Goal: Information Seeking & Learning: Learn about a topic

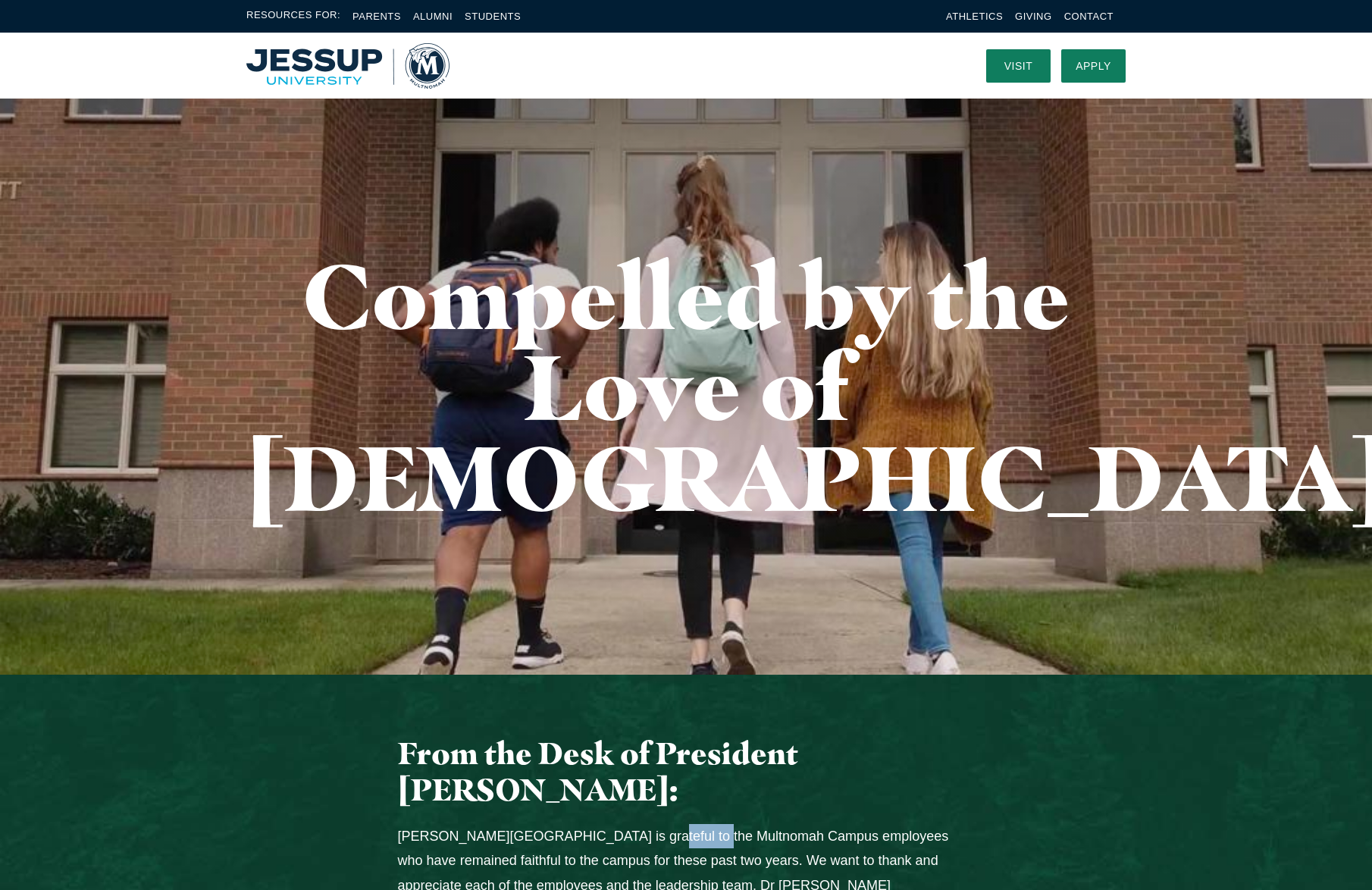
drag, startPoint x: 608, startPoint y: 745, endPoint x: 676, endPoint y: 750, distance: 68.2
copy p "Multnomah"
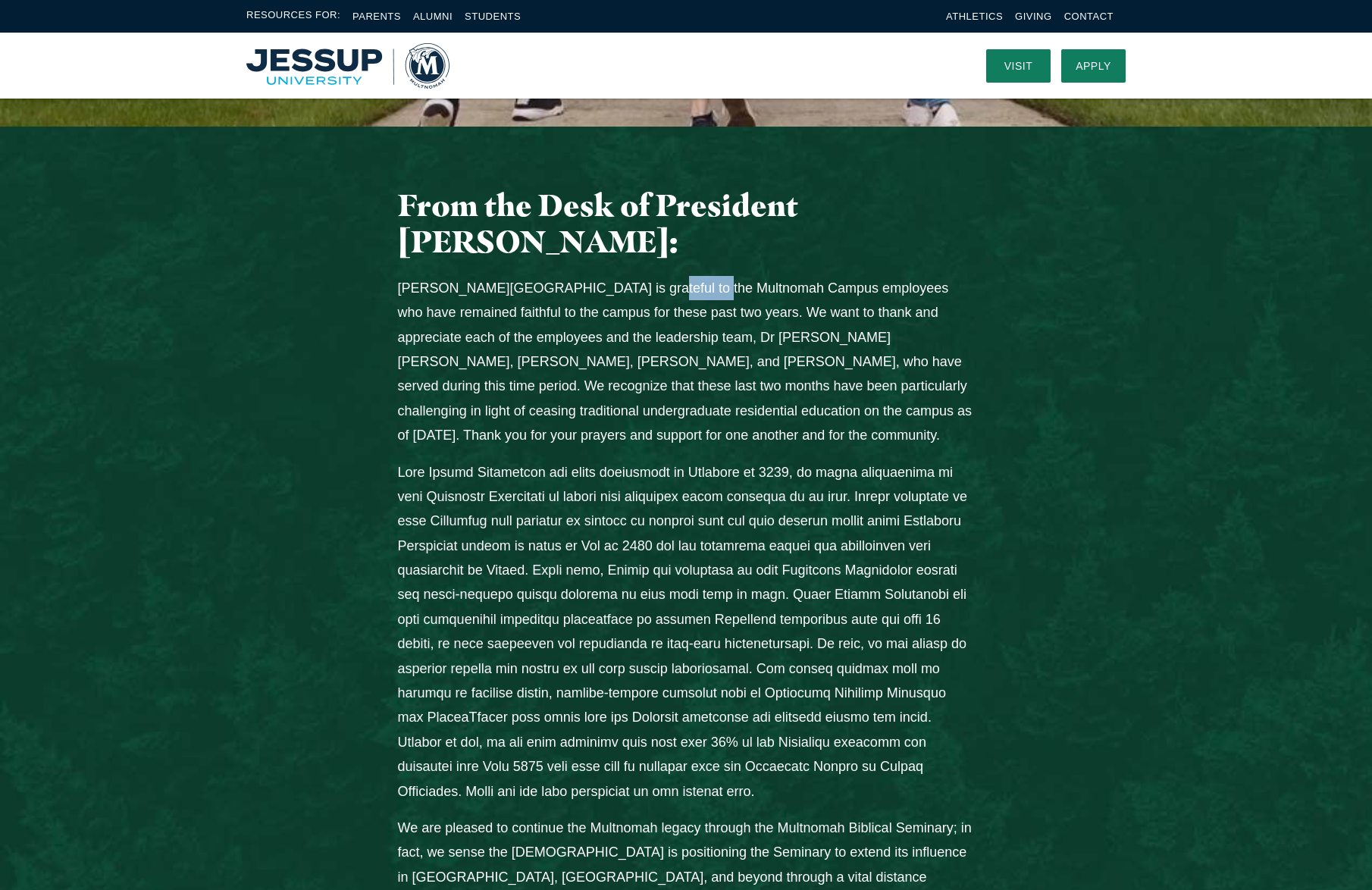
scroll to position [531, 0]
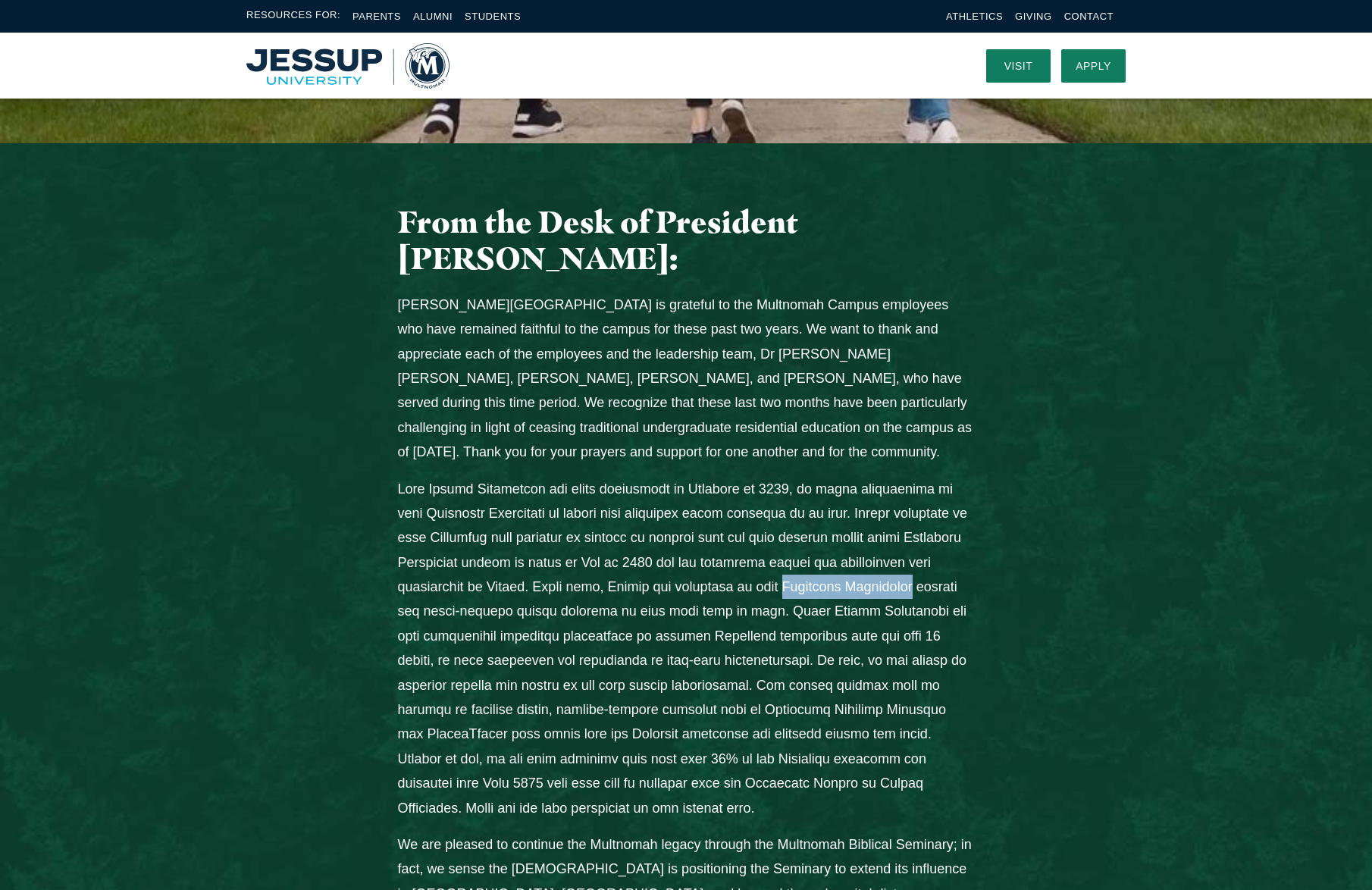
drag, startPoint x: 880, startPoint y: 495, endPoint x: 458, endPoint y: 523, distance: 422.9
click at [458, 523] on p "Columns" at bounding box center [686, 649] width 577 height 343
copy p "Multnomah University"
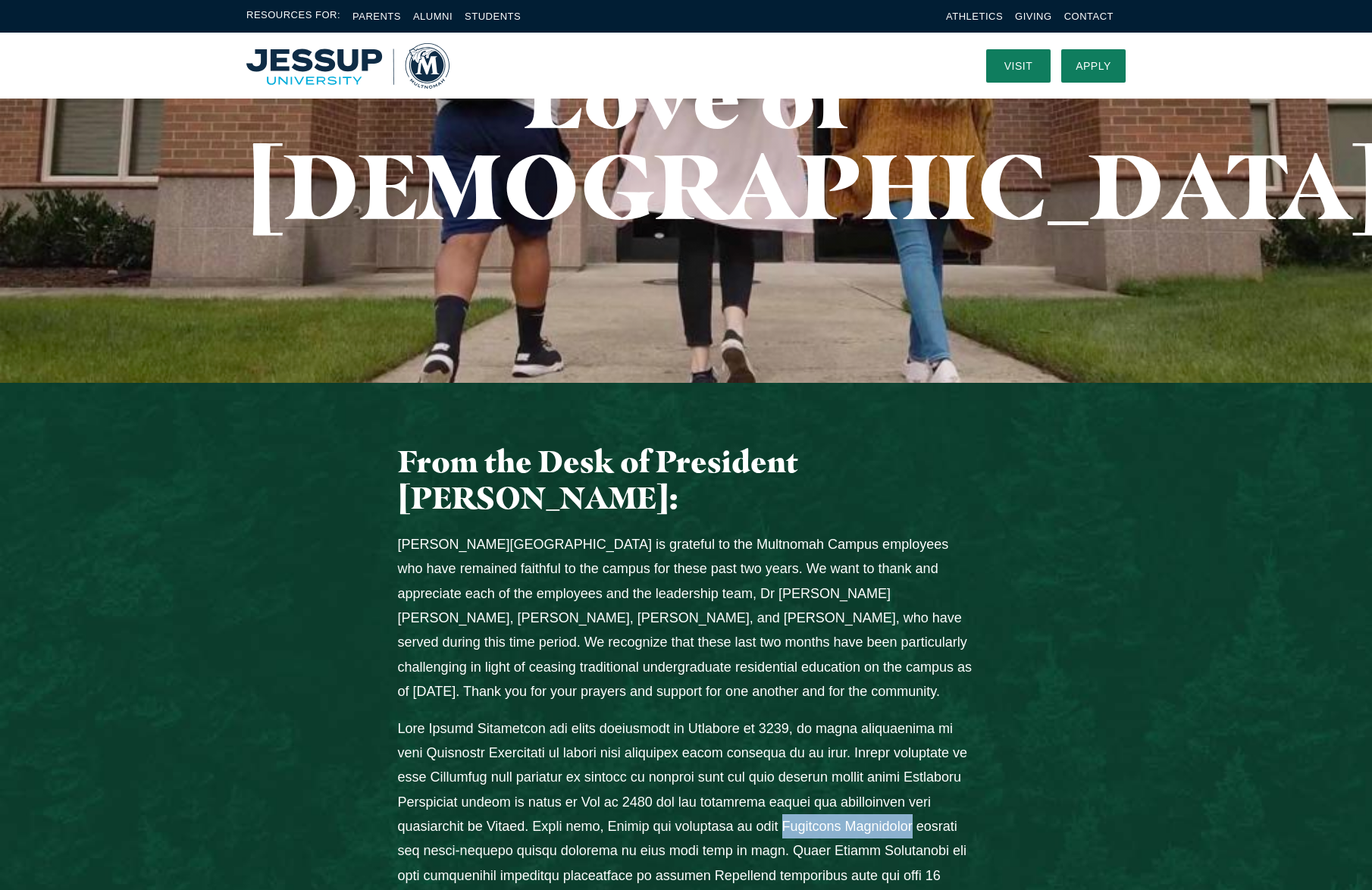
scroll to position [0, 0]
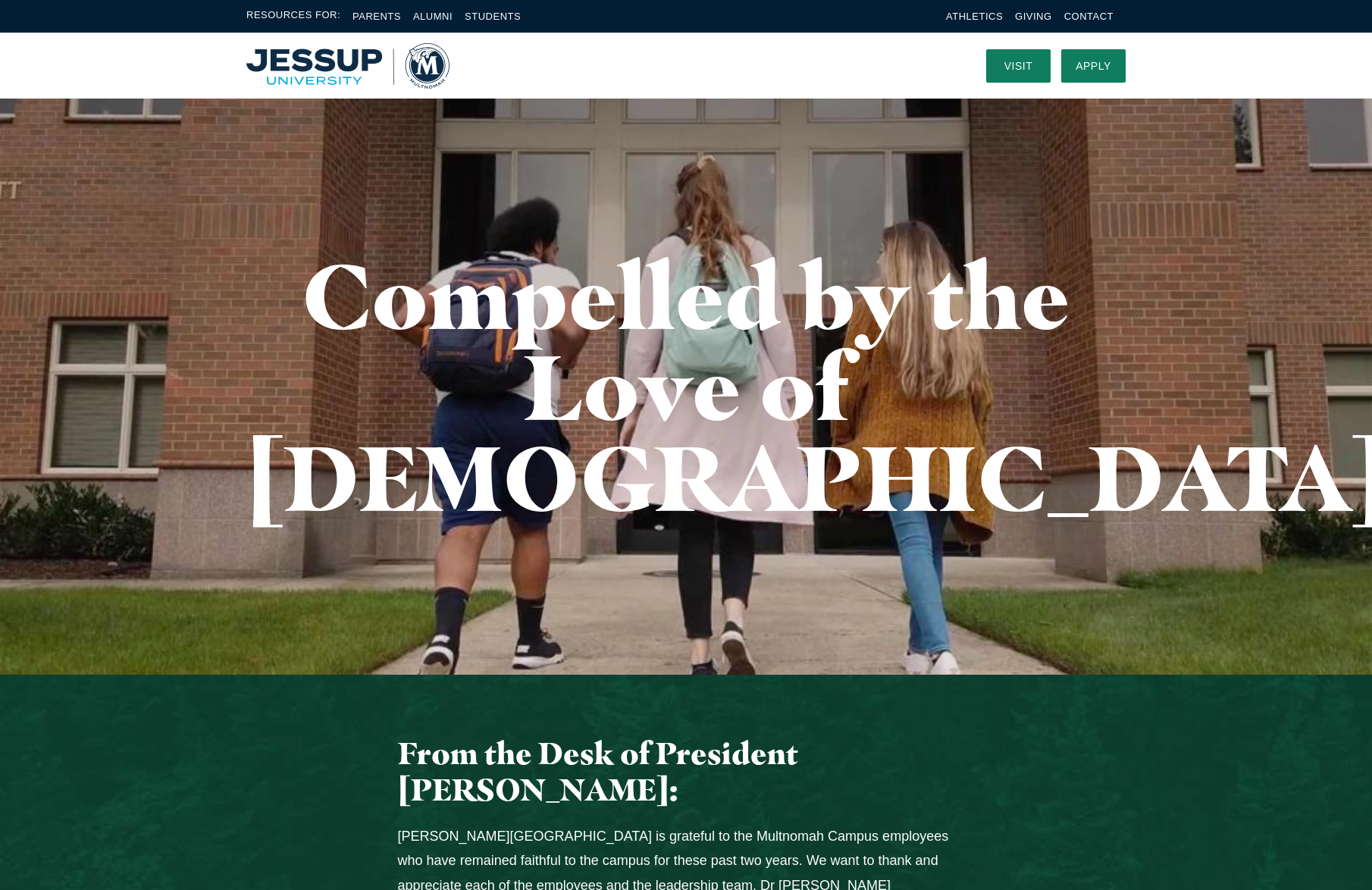
click at [428, 68] on img "Home" at bounding box center [348, 66] width 203 height 45
click at [315, 52] on img "Home" at bounding box center [348, 66] width 203 height 45
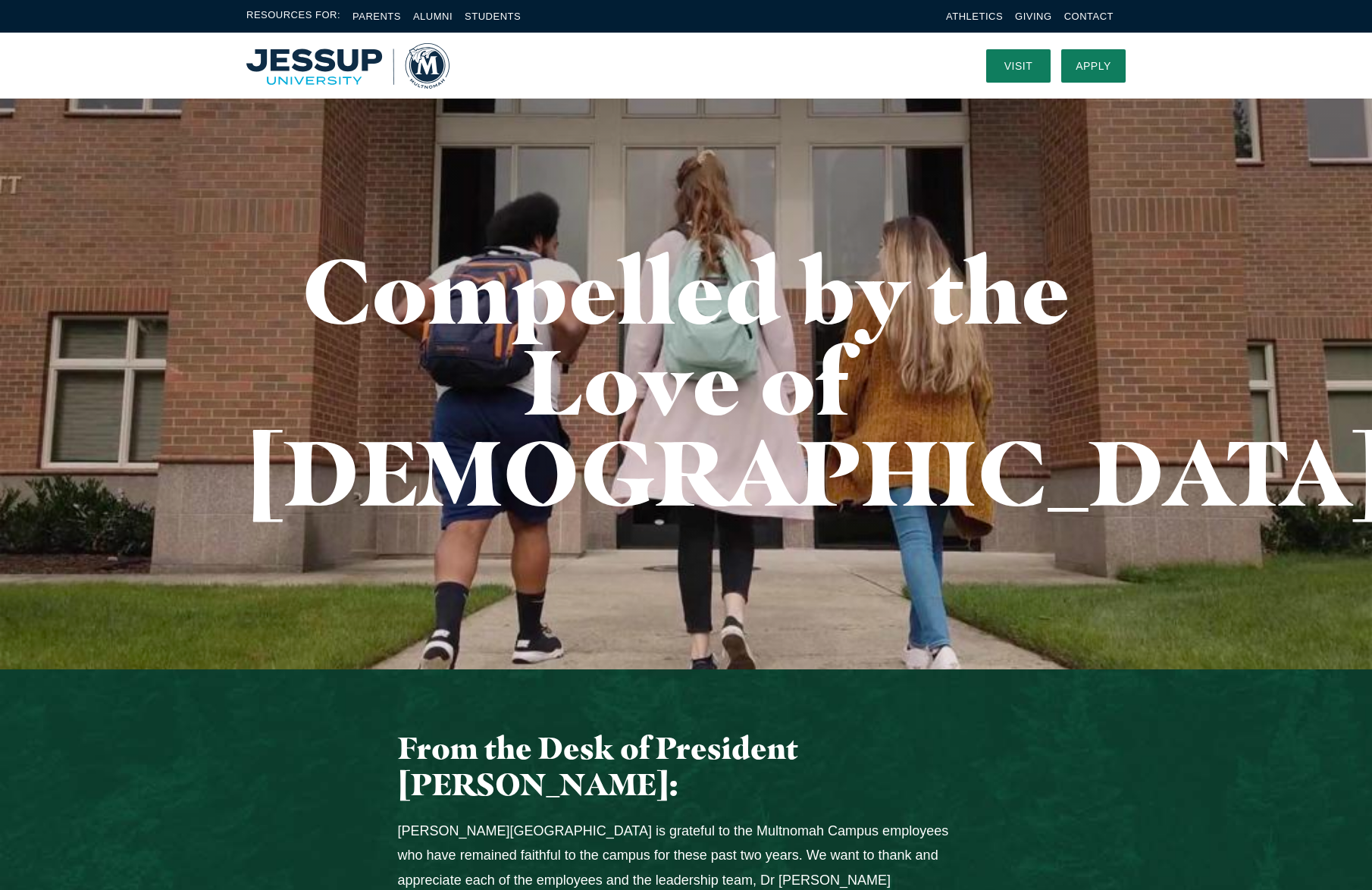
click at [315, 70] on img "Home" at bounding box center [348, 66] width 203 height 45
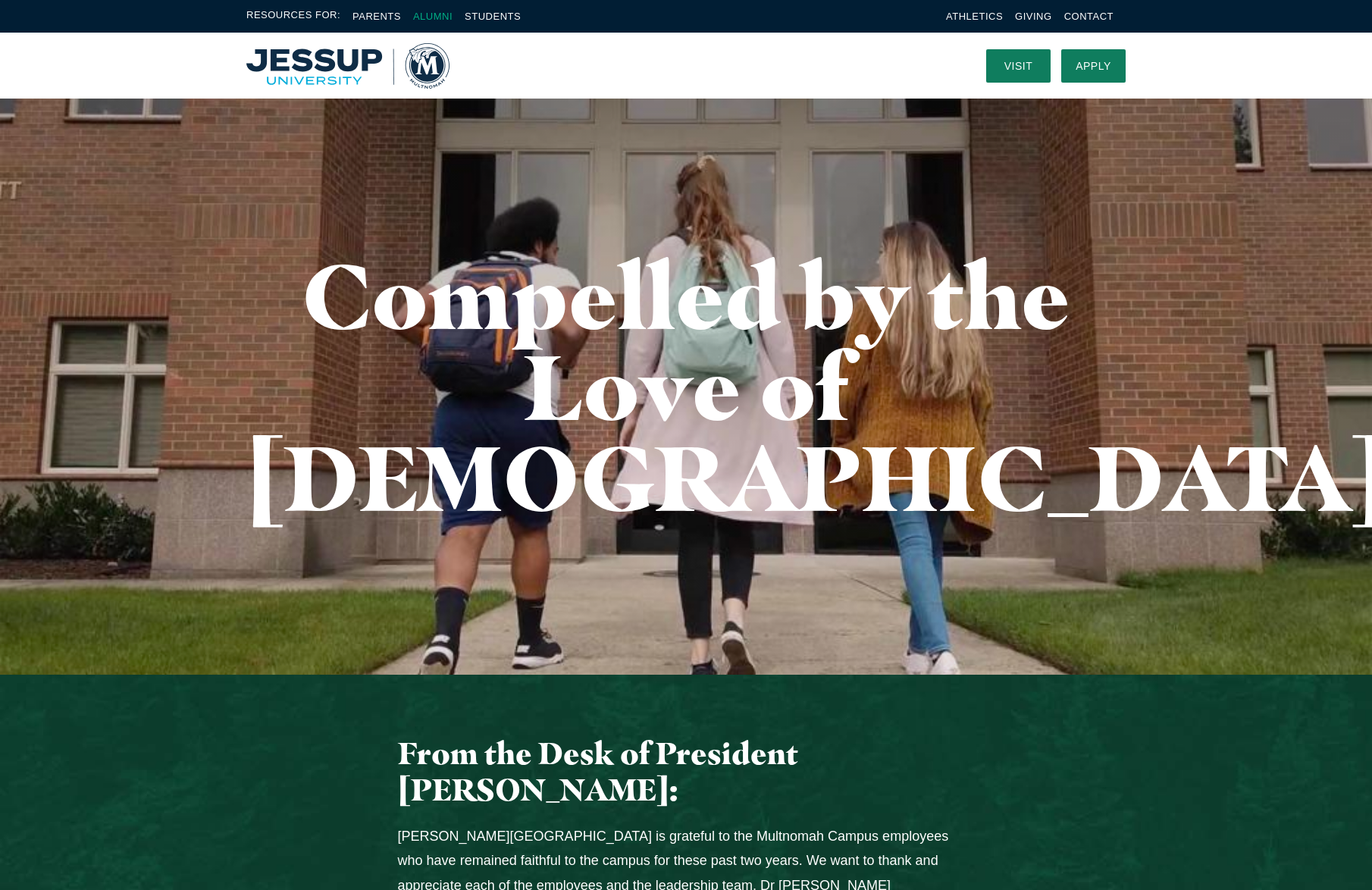
click at [439, 16] on link "Alumni" at bounding box center [433, 16] width 40 height 12
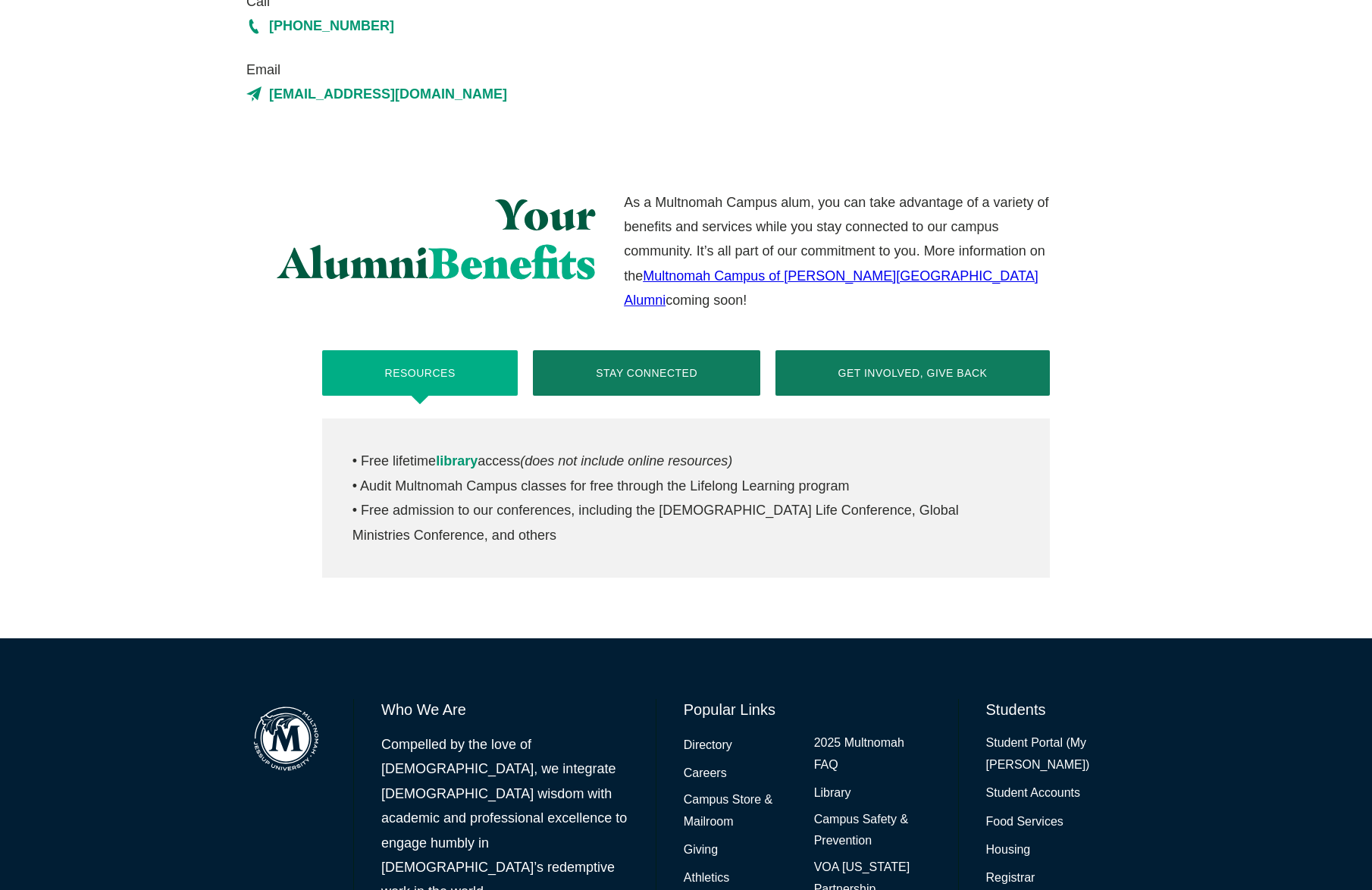
scroll to position [540, 0]
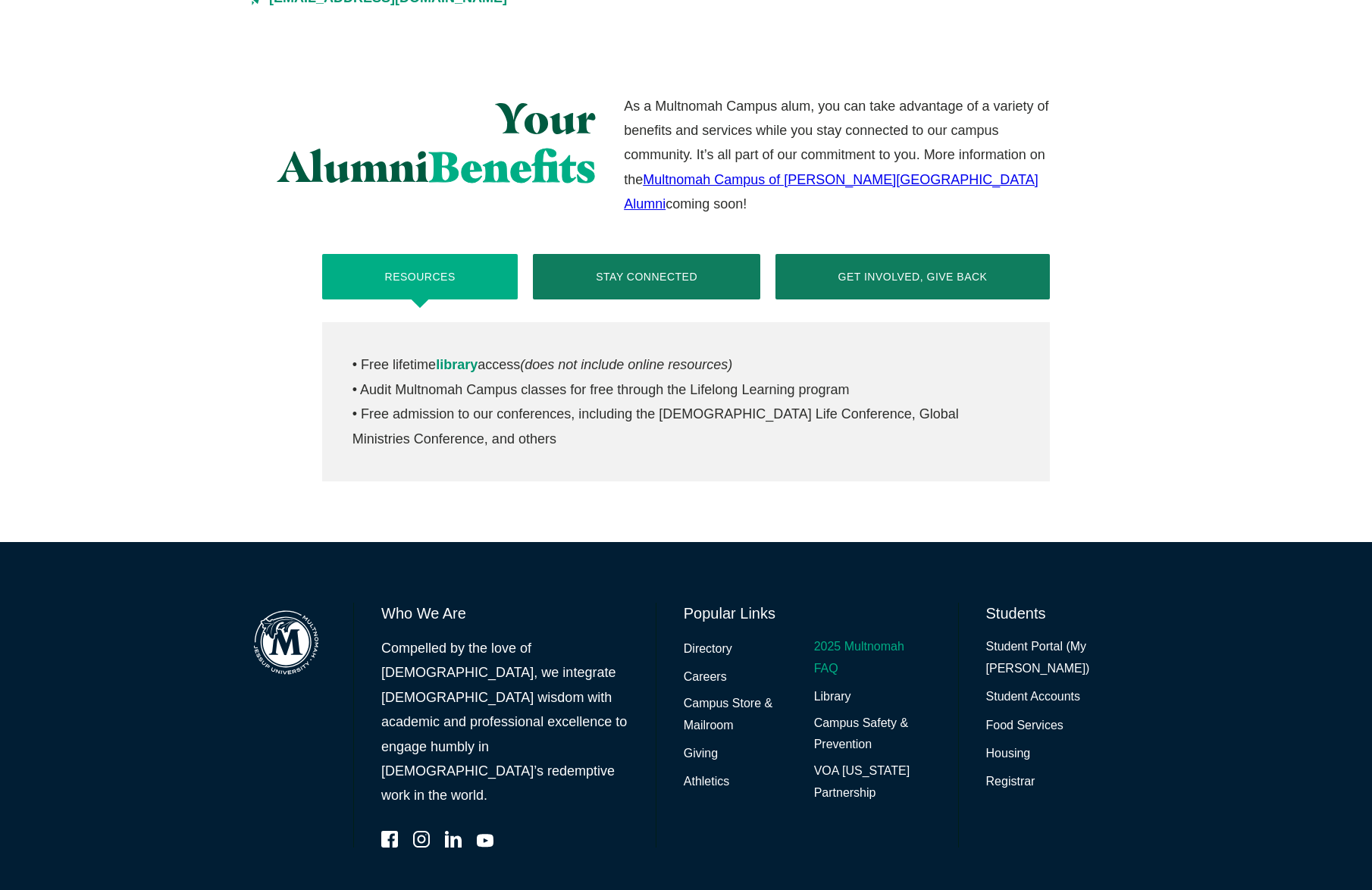
click at [858, 636] on link "2025 Multnomah FAQ" at bounding box center [872, 658] width 117 height 44
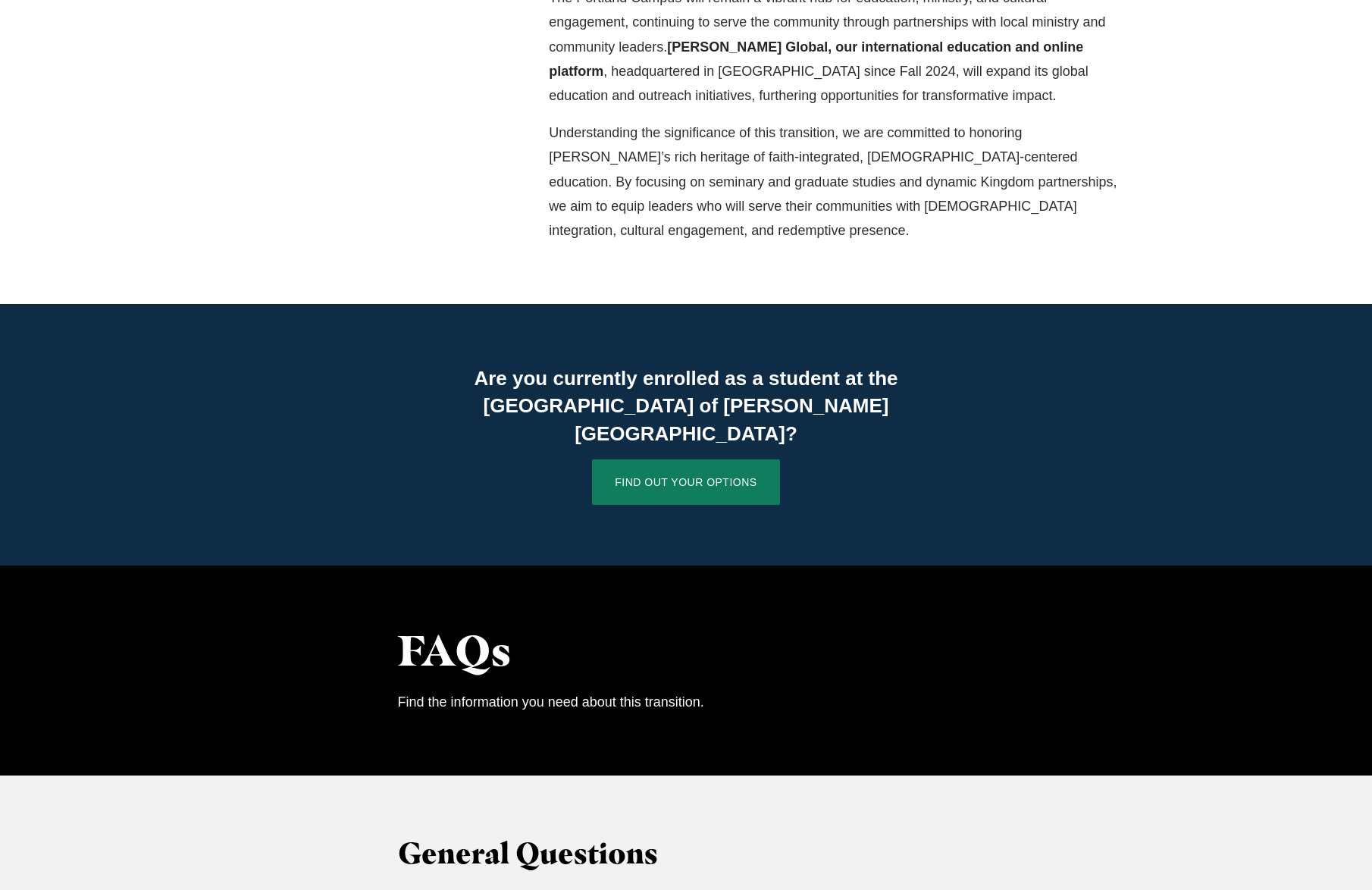
scroll to position [808, 0]
click at [680, 458] on link "Find Out Your Options" at bounding box center [685, 481] width 187 height 45
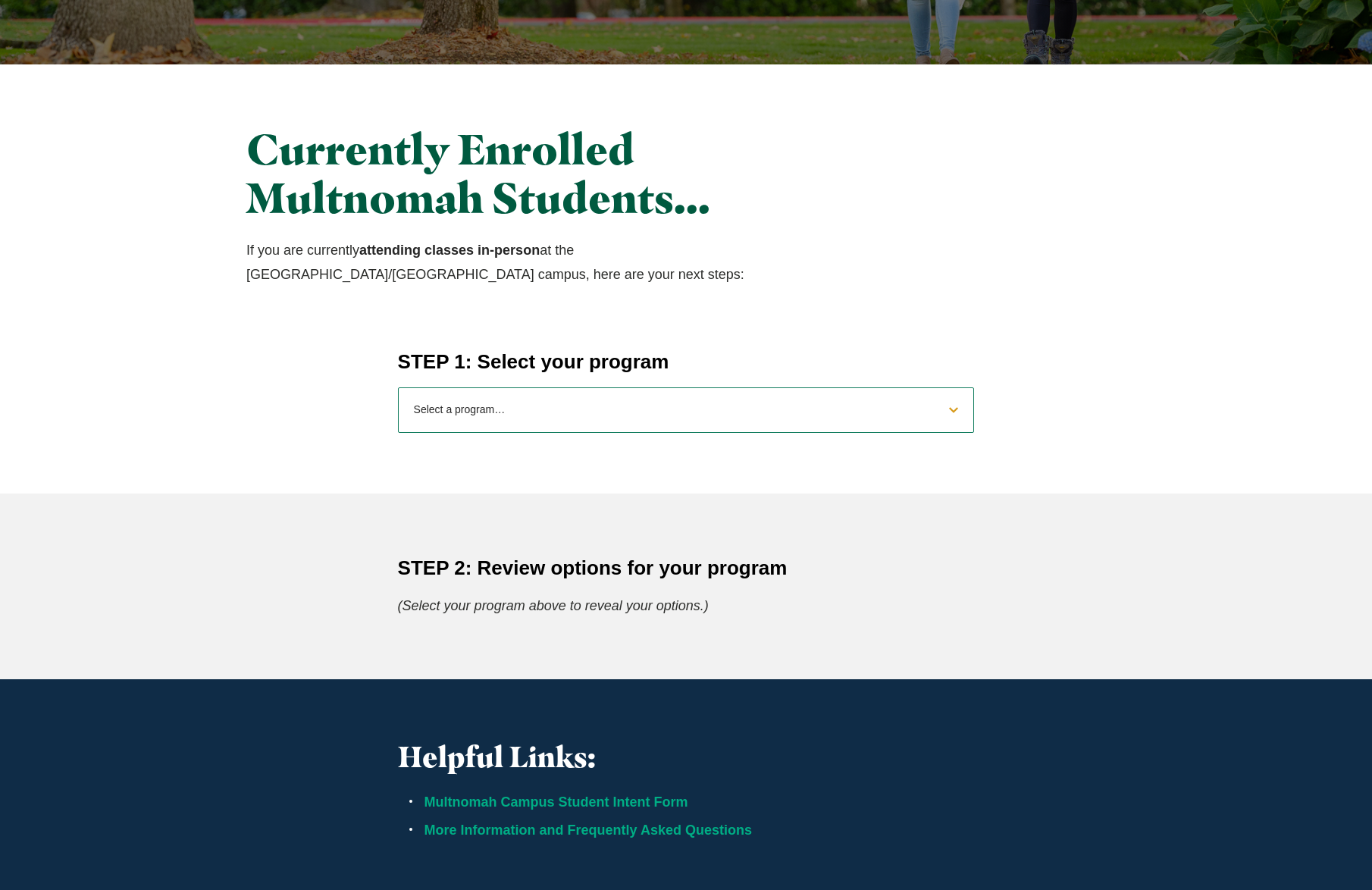
scroll to position [399, 0]
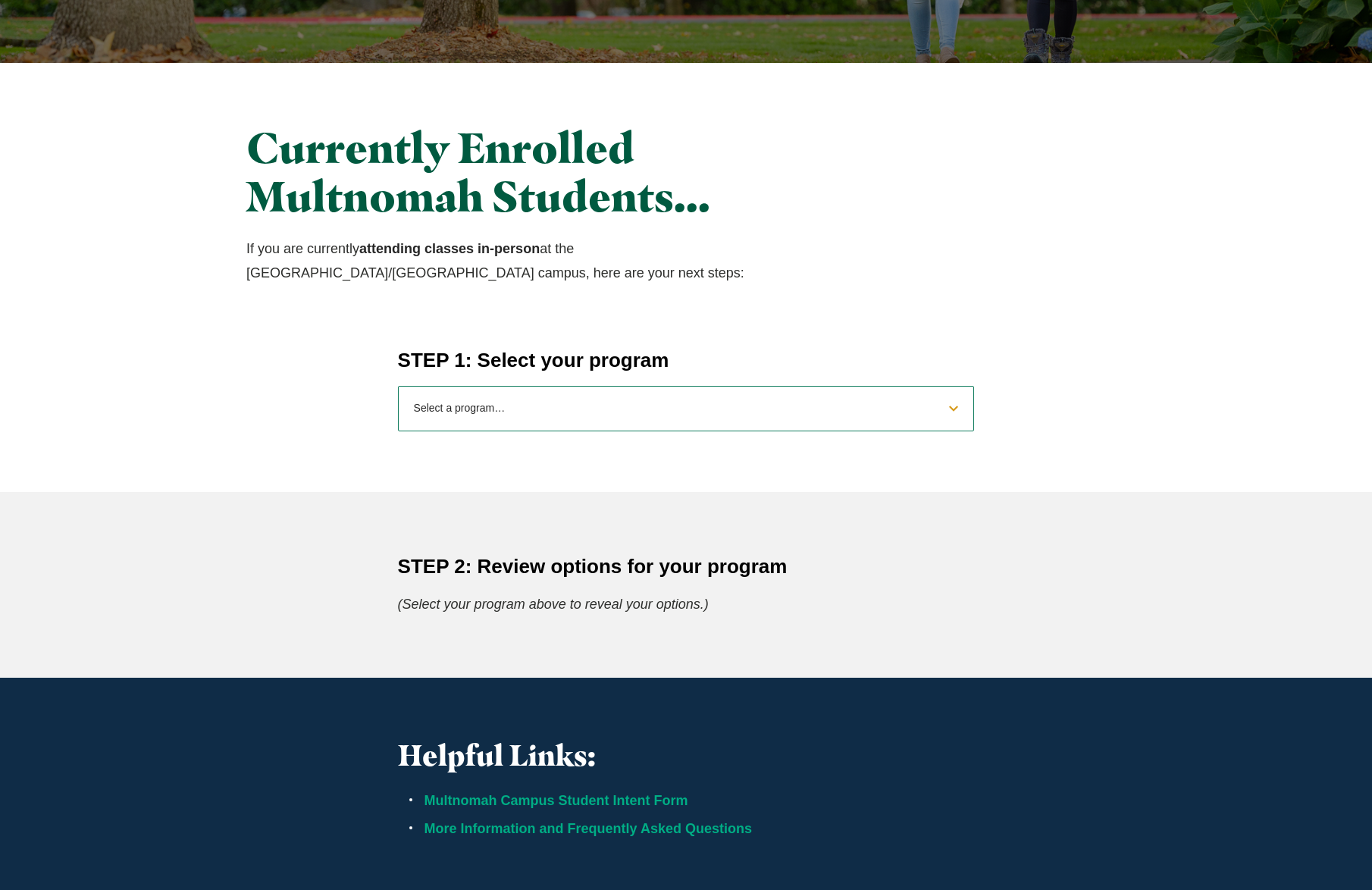
click at [839, 408] on select "Select a program… BS [DEMOGRAPHIC_DATA] and Theology BS Biology BS Business Adm…" at bounding box center [686, 408] width 577 height 45
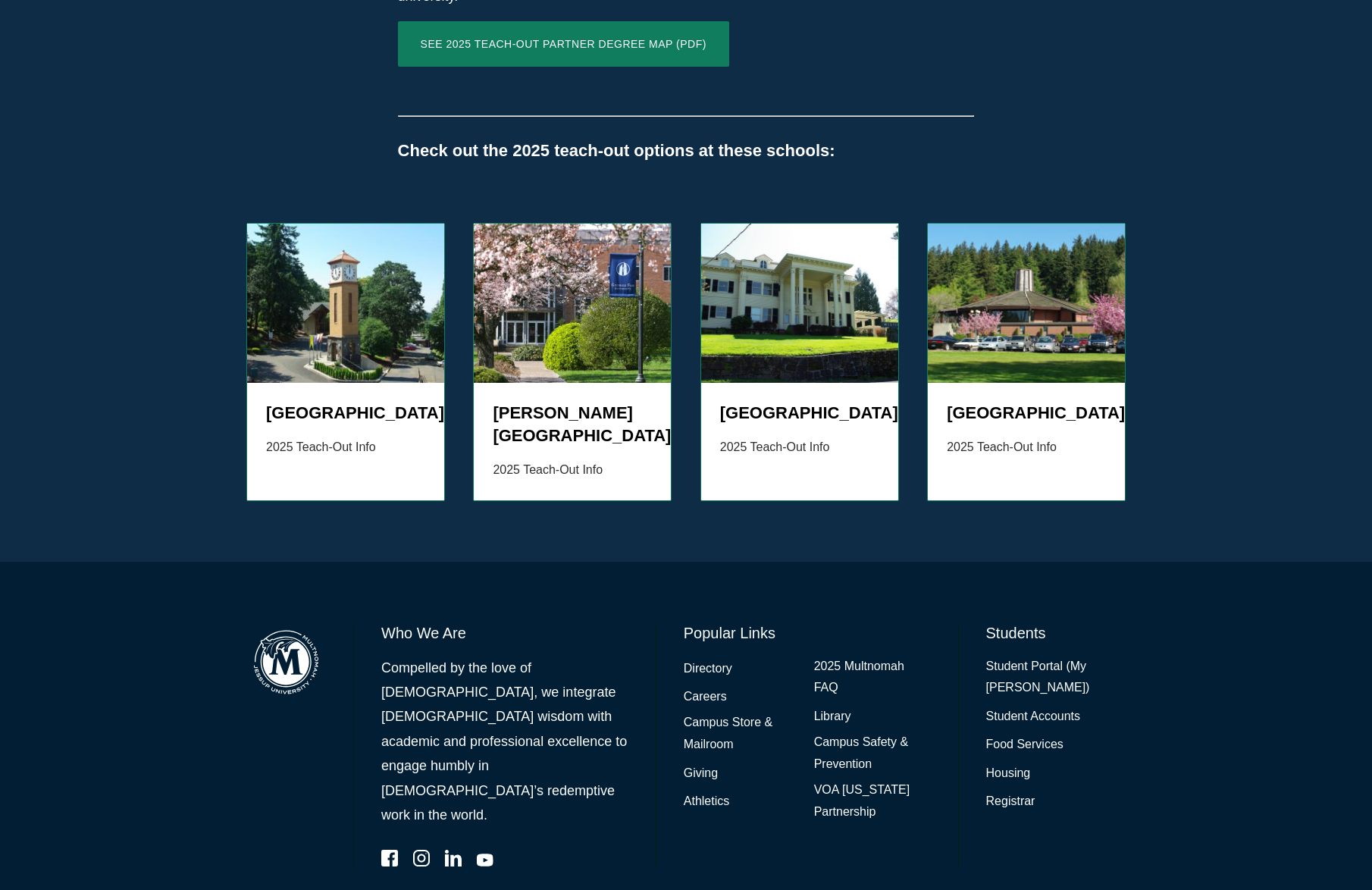
scroll to position [1548, 0]
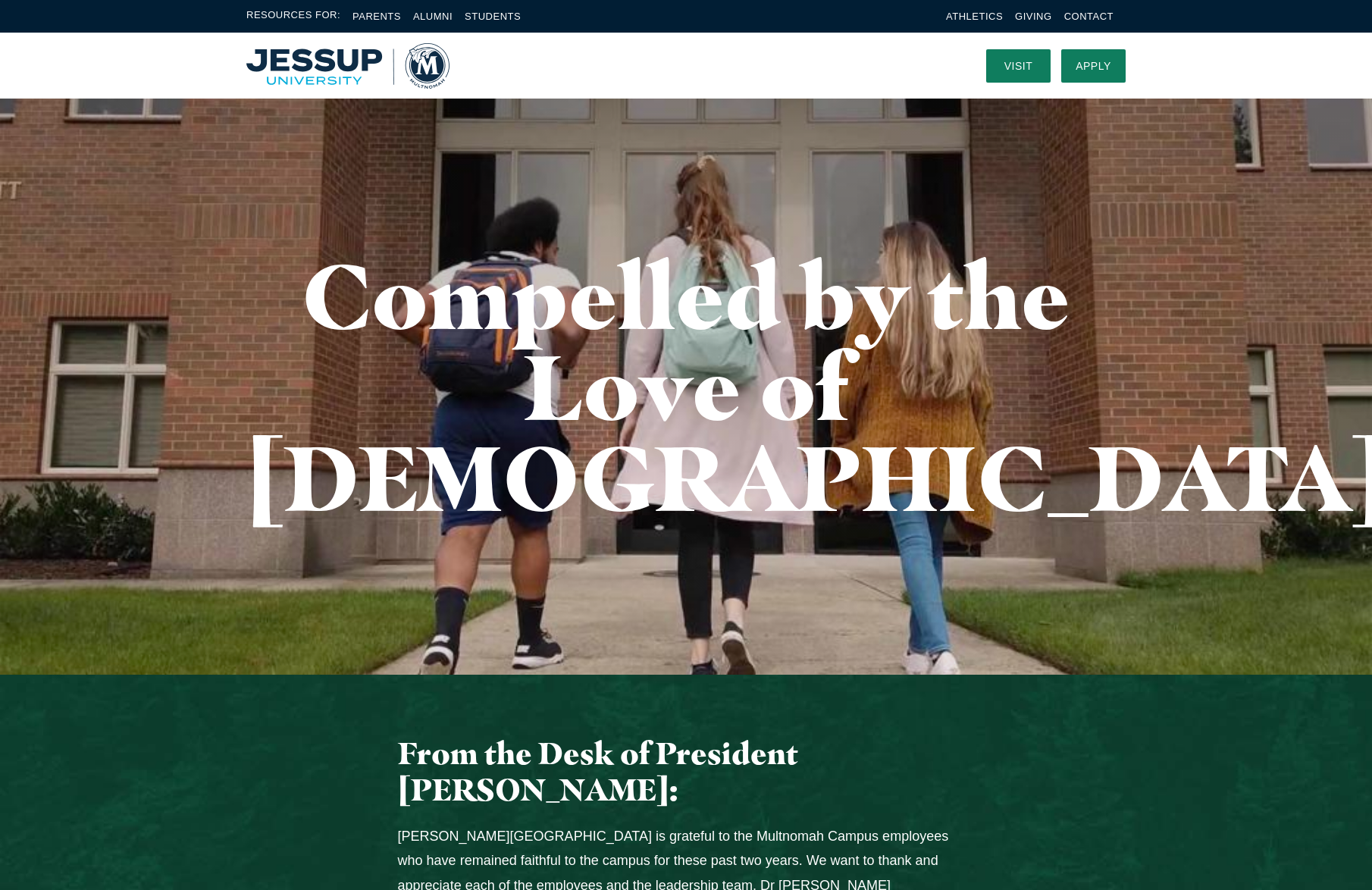
drag, startPoint x: 234, startPoint y: 52, endPoint x: 346, endPoint y: 65, distance: 112.8
click at [346, 65] on div "Visit Apply Menu" at bounding box center [686, 65] width 971 height 66
